Goal: Find specific page/section: Find specific page/section

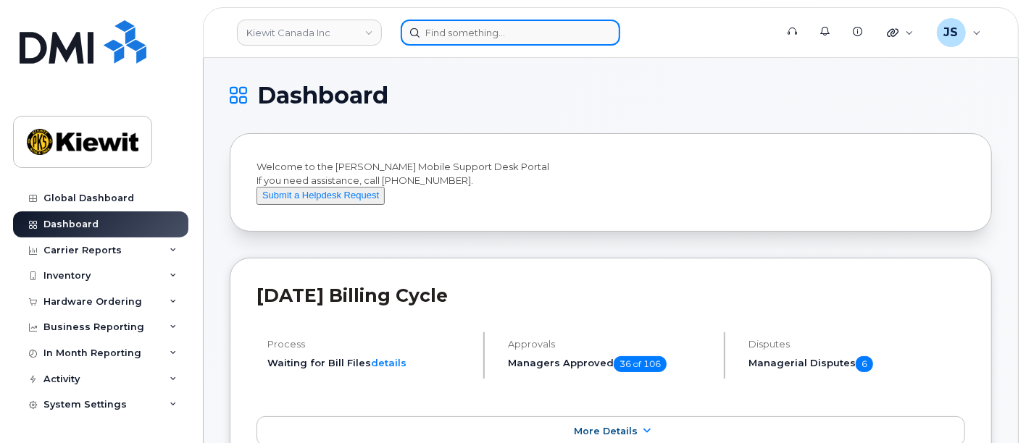
click at [445, 35] on input at bounding box center [511, 33] width 220 height 26
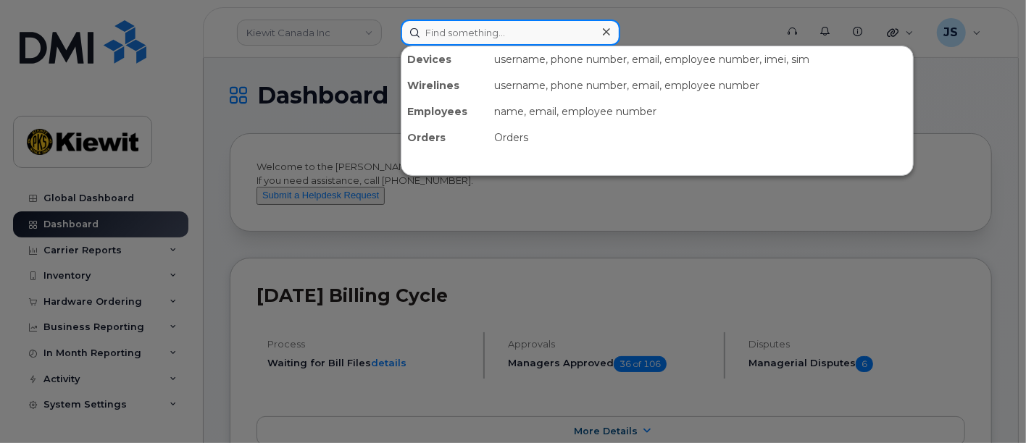
paste input "454715"
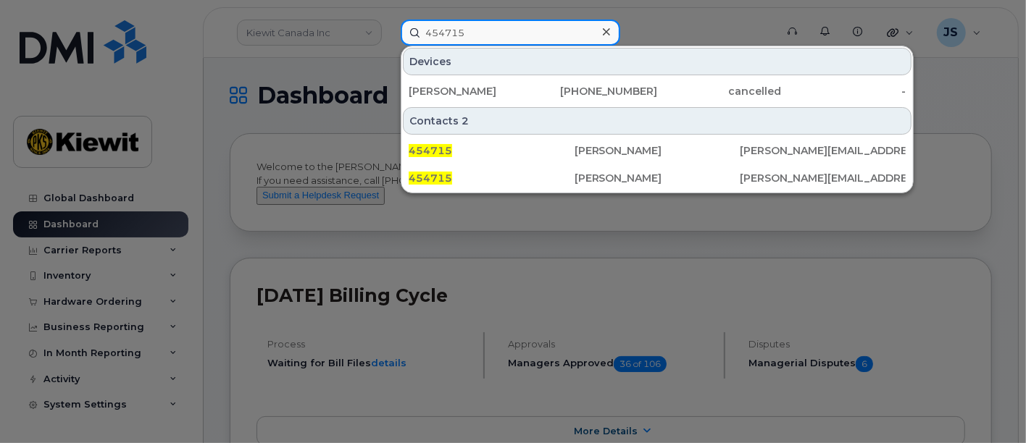
drag, startPoint x: 505, startPoint y: 33, endPoint x: 396, endPoint y: 36, distance: 108.7
click at [396, 36] on div "454715 Devices ALFREDO PLASCENTIA-COVARRUBIAS 501-680-1408 cancelled - Contacts…" at bounding box center [583, 33] width 388 height 26
paste input "[PERSON_NAME]"
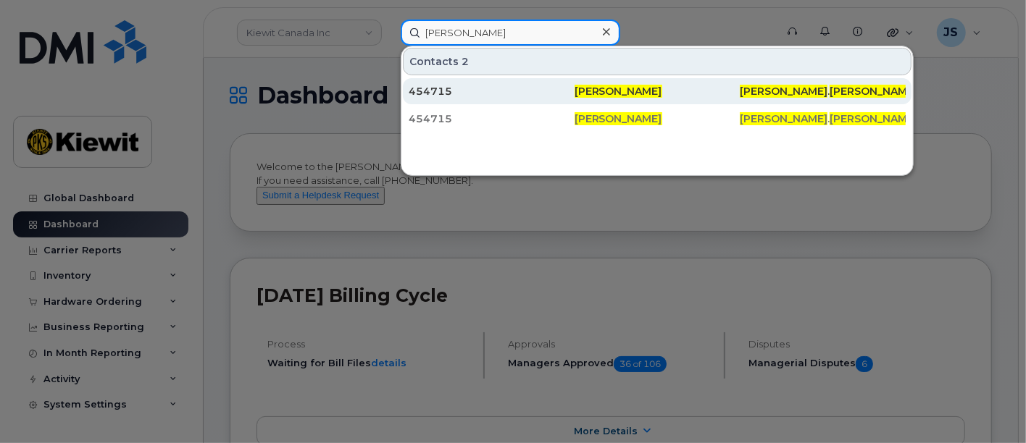
type input "[PERSON_NAME]"
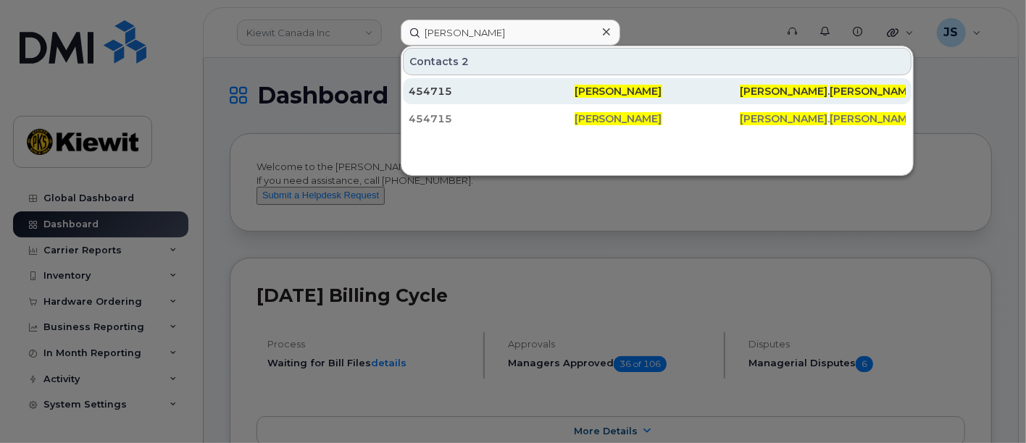
click at [463, 80] on div "454715" at bounding box center [492, 91] width 166 height 26
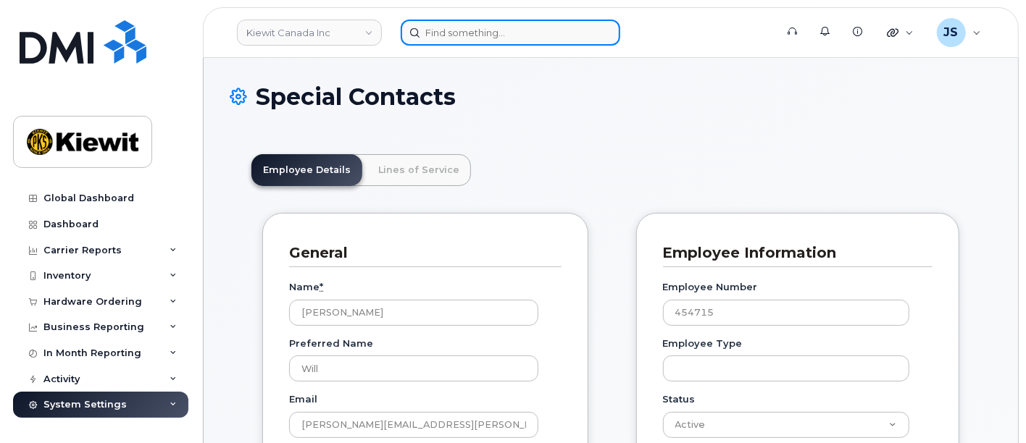
click at [437, 36] on input at bounding box center [511, 33] width 220 height 26
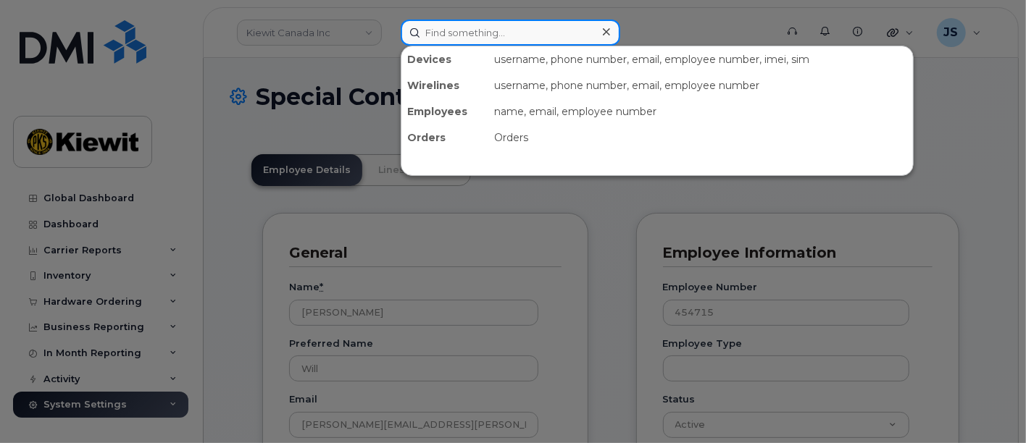
type input "e"
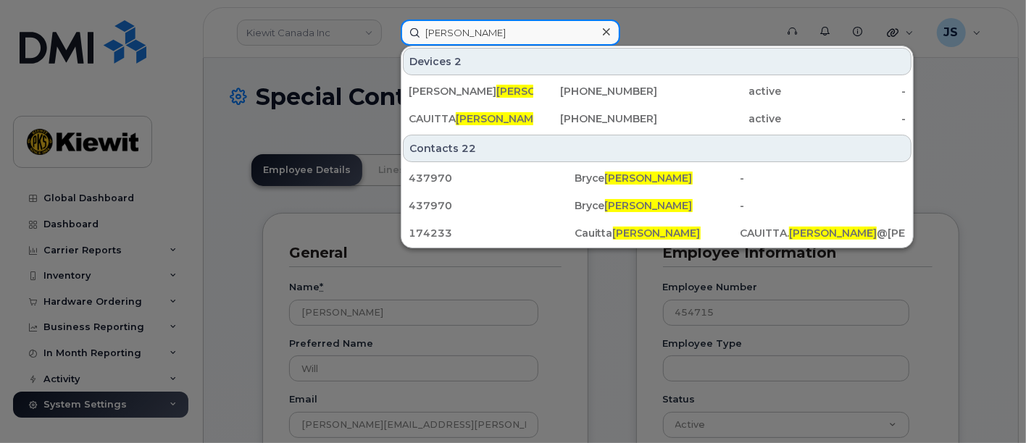
type input "[PERSON_NAME]"
